Goal: Feedback & Contribution: Leave review/rating

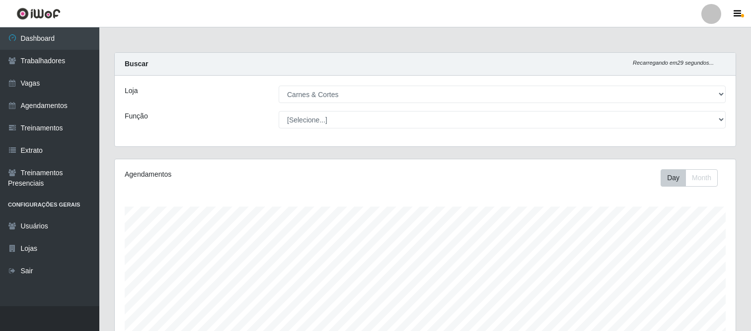
select select "433"
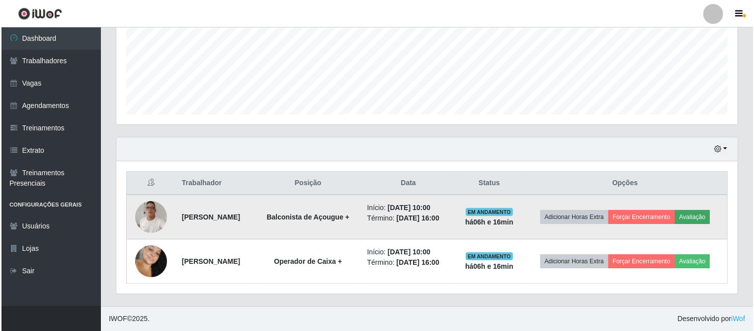
scroll to position [206, 621]
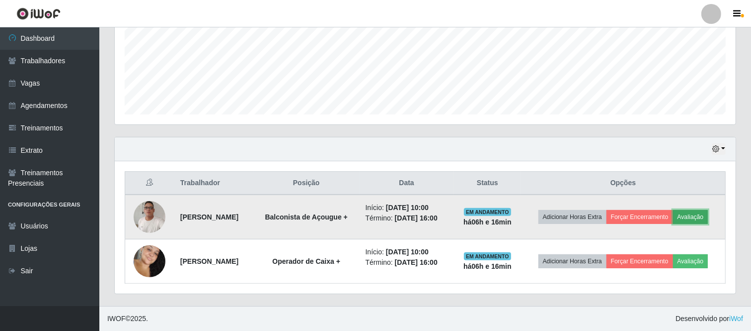
click at [673, 214] on button "Avaliação" at bounding box center [690, 217] width 35 height 14
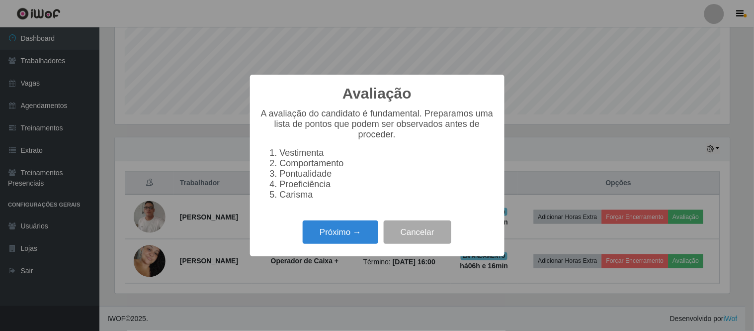
scroll to position [206, 615]
click at [348, 243] on button "Próximo →" at bounding box center [341, 231] width 76 height 23
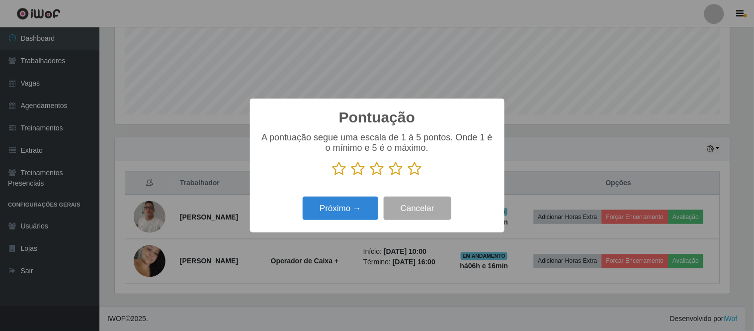
drag, startPoint x: 359, startPoint y: 171, endPoint x: 354, endPoint y: 194, distance: 23.0
click at [359, 172] on icon at bounding box center [358, 168] width 14 height 15
click at [351, 176] on input "radio" at bounding box center [351, 176] width 0 height 0
click at [348, 214] on button "Próximo →" at bounding box center [341, 207] width 76 height 23
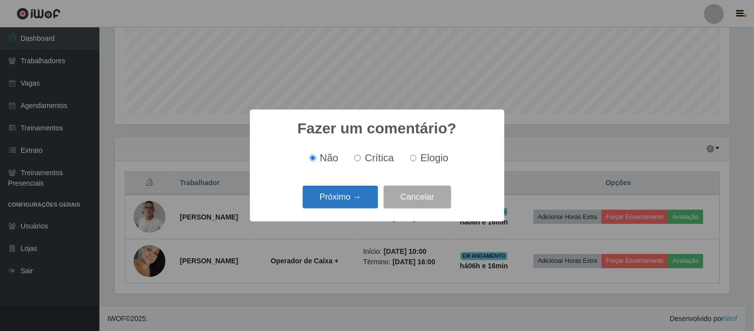
click at [360, 200] on button "Próximo →" at bounding box center [341, 196] width 76 height 23
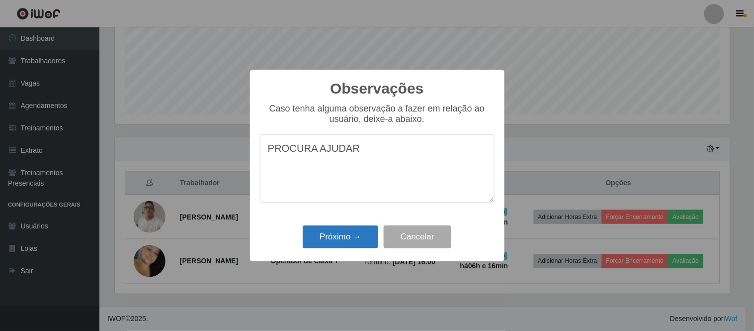
type textarea "PROCURA AJUDAR"
click at [348, 239] on button "Próximo →" at bounding box center [341, 236] width 76 height 23
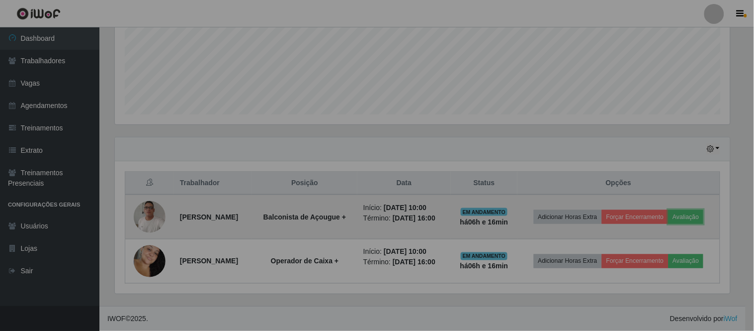
scroll to position [206, 621]
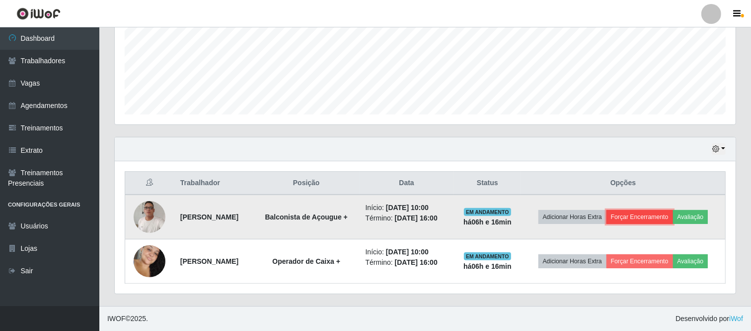
click at [658, 210] on button "Forçar Encerramento" at bounding box center [640, 217] width 67 height 14
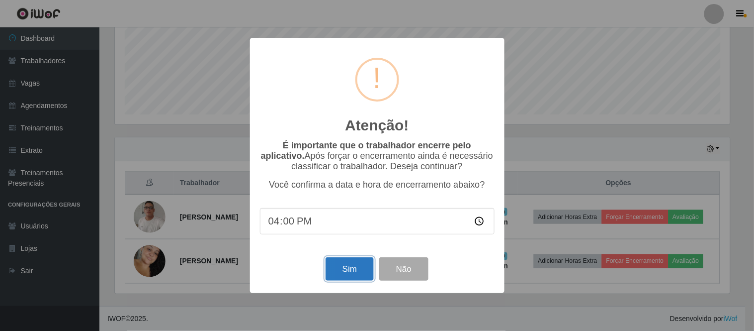
click at [341, 268] on button "Sim" at bounding box center [350, 268] width 48 height 23
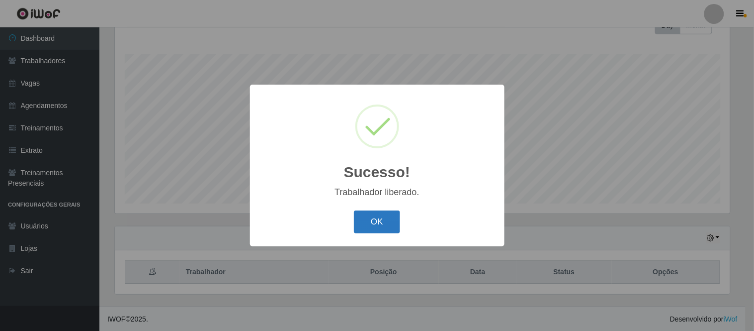
click at [376, 219] on button "OK" at bounding box center [377, 221] width 46 height 23
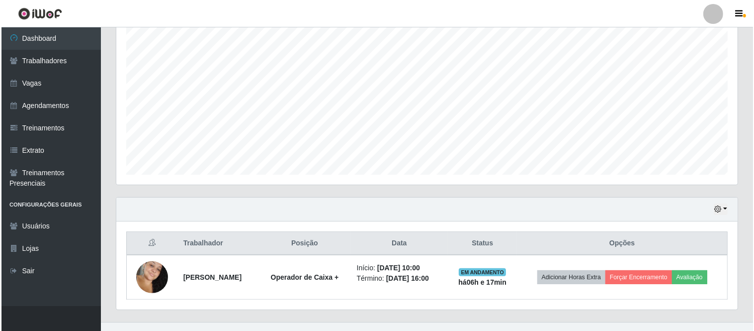
scroll to position [196, 0]
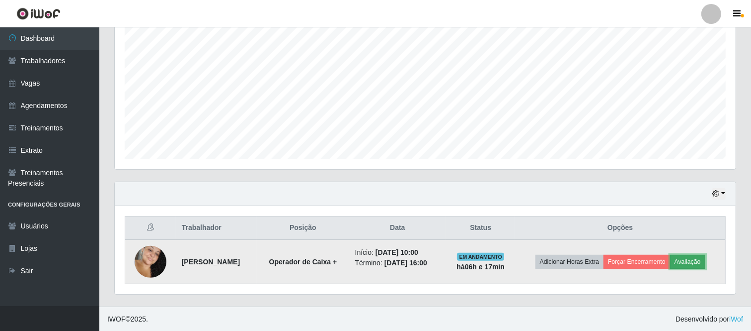
click at [698, 262] on button "Avaliação" at bounding box center [687, 261] width 35 height 14
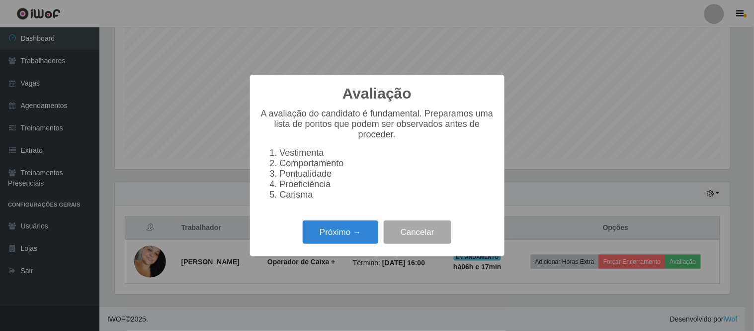
scroll to position [206, 615]
click at [346, 228] on button "Próximo →" at bounding box center [341, 231] width 76 height 23
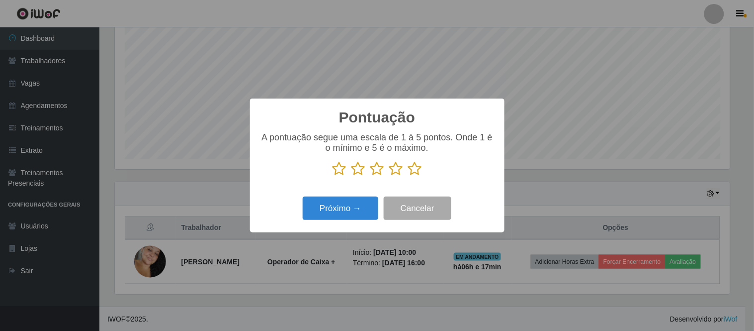
click at [418, 171] on icon at bounding box center [415, 168] width 14 height 15
click at [408, 176] on input "radio" at bounding box center [408, 176] width 0 height 0
click at [348, 204] on button "Próximo →" at bounding box center [341, 207] width 76 height 23
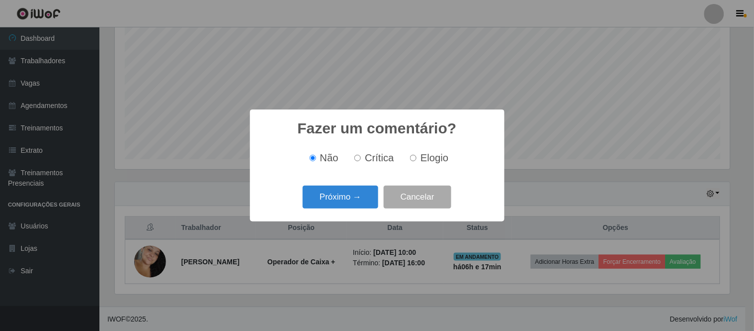
click at [420, 158] on span "Elogio" at bounding box center [434, 157] width 28 height 11
click at [416, 158] on input "Elogio" at bounding box center [413, 158] width 6 height 6
radio input "true"
click at [336, 201] on button "Próximo →" at bounding box center [341, 196] width 76 height 23
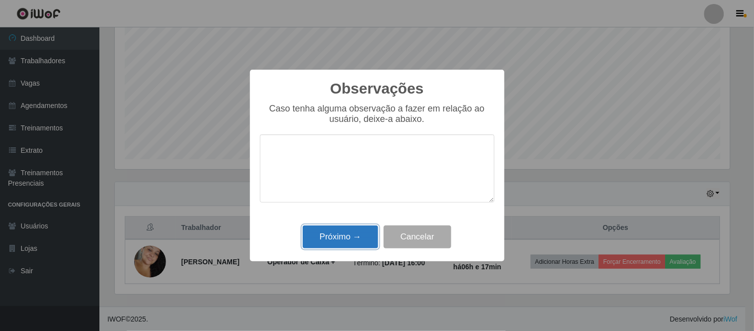
click at [348, 245] on button "Próximo →" at bounding box center [341, 236] width 76 height 23
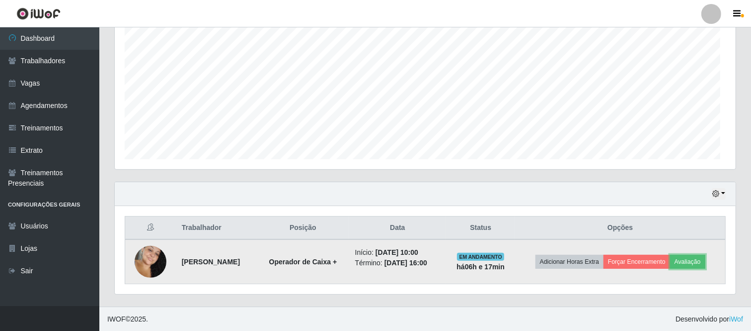
scroll to position [206, 621]
click at [659, 263] on button "Forçar Encerramento" at bounding box center [637, 261] width 67 height 14
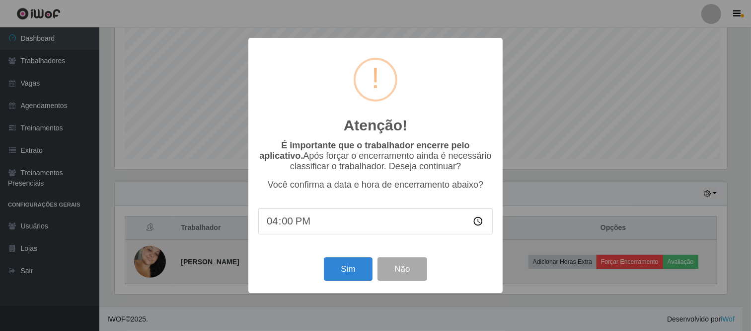
scroll to position [206, 615]
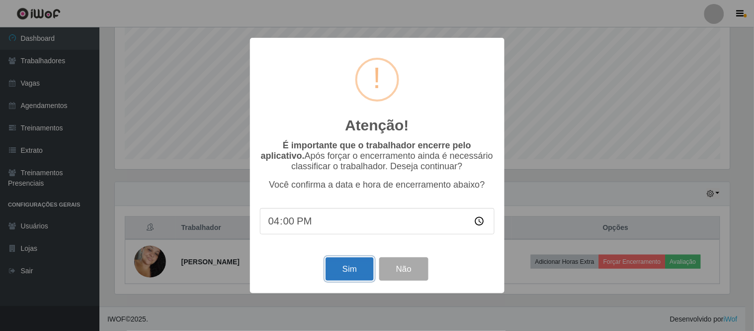
click at [330, 269] on button "Sim" at bounding box center [350, 268] width 48 height 23
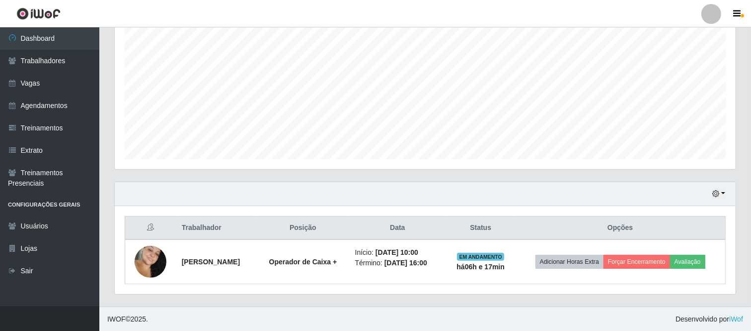
scroll to position [0, 0]
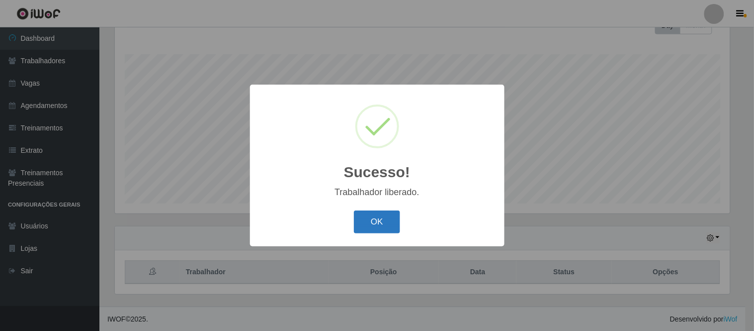
click at [374, 226] on button "OK" at bounding box center [377, 221] width 46 height 23
